Goal: Find specific page/section: Find specific page/section

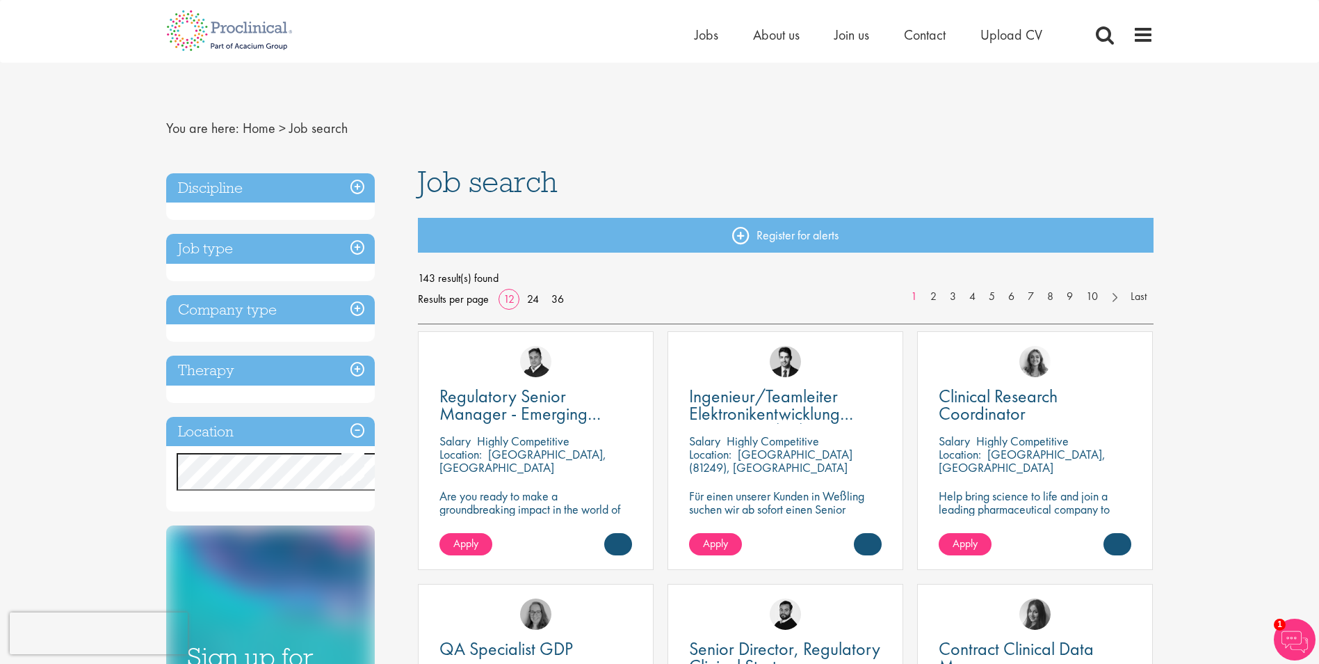
click at [333, 447] on h3 "Location" at bounding box center [270, 432] width 209 height 30
click at [346, 447] on h3 "Location" at bounding box center [270, 432] width 209 height 30
click at [270, 447] on h3 "Location" at bounding box center [270, 432] width 209 height 30
click at [345, 447] on h3 "Location" at bounding box center [270, 432] width 209 height 30
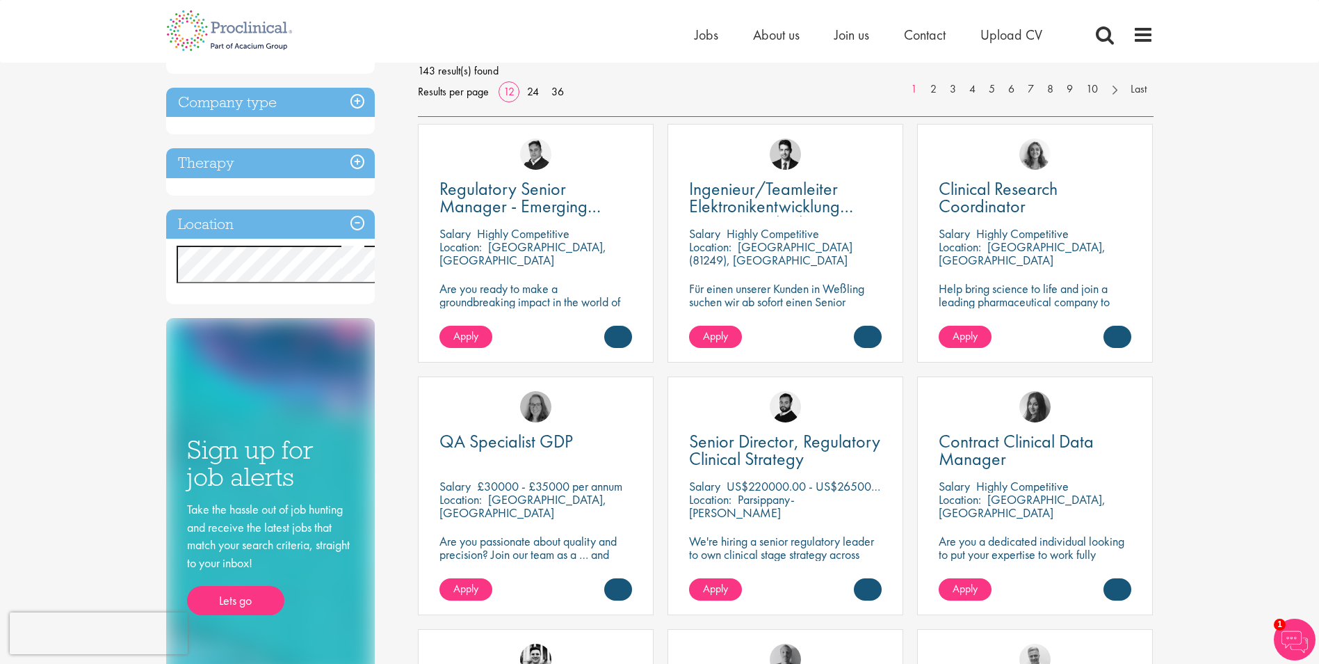
scroll to position [209, 0]
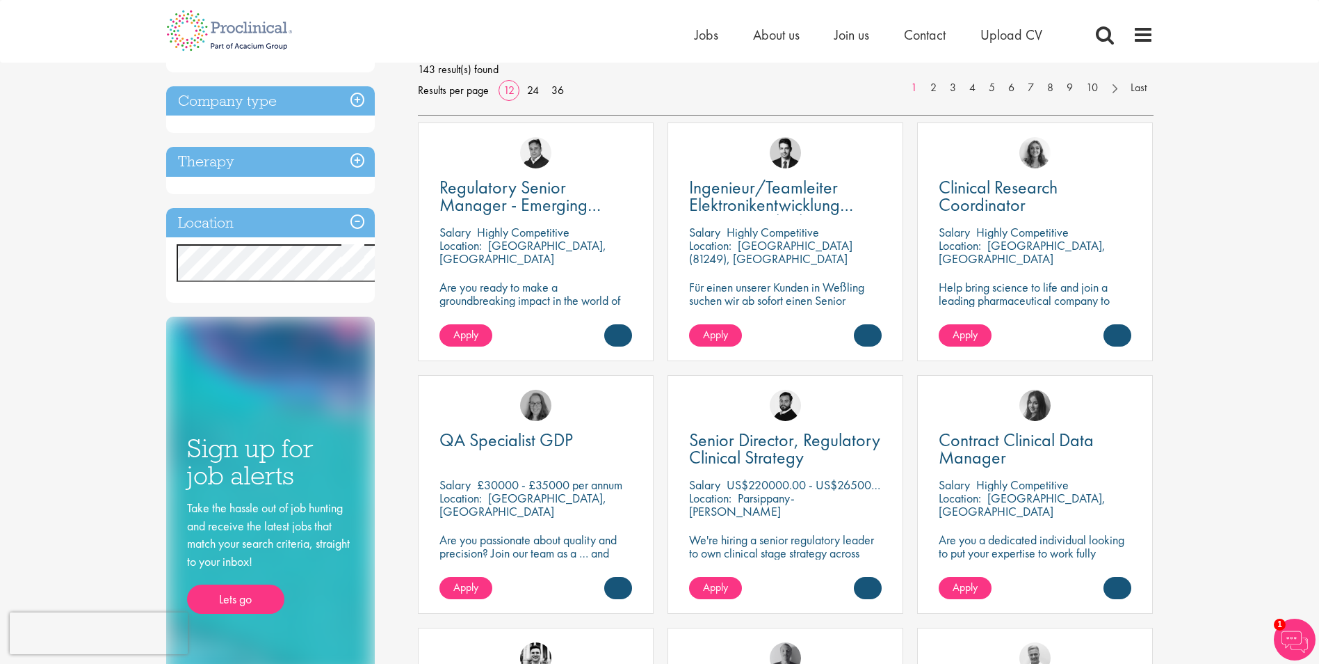
click at [280, 238] on h3 "Location" at bounding box center [270, 223] width 209 height 30
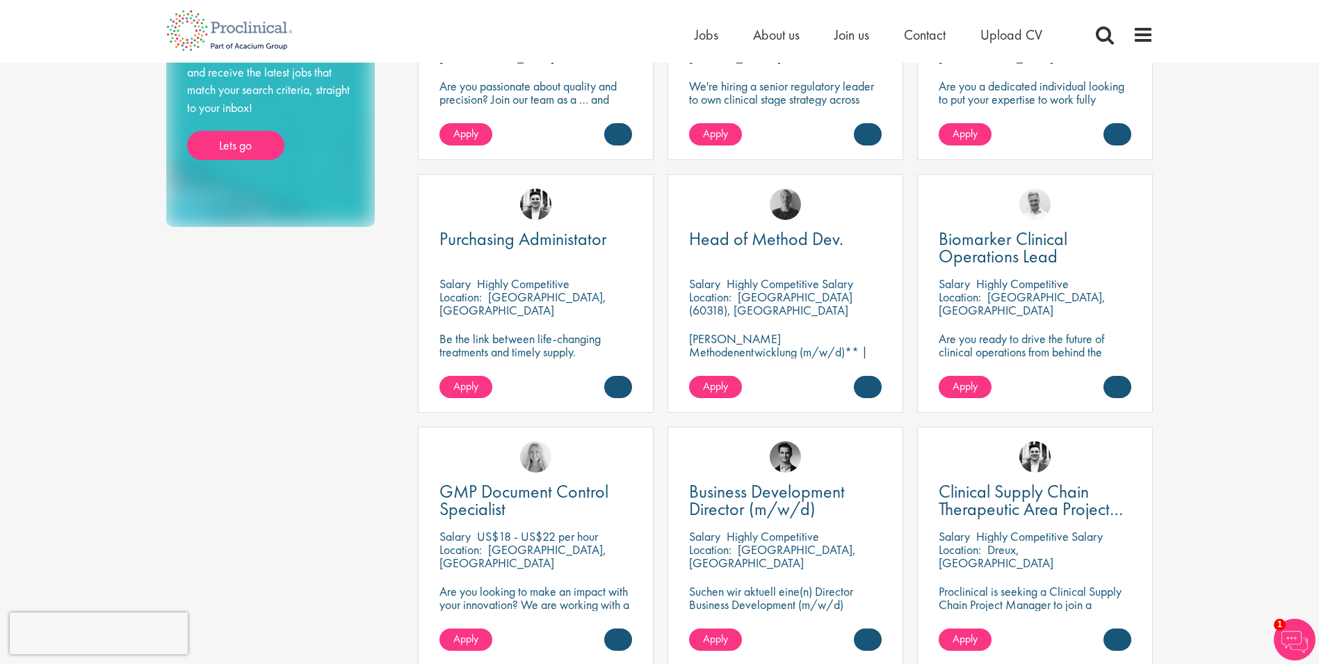
scroll to position [696, 0]
